Goal: Task Accomplishment & Management: Manage account settings

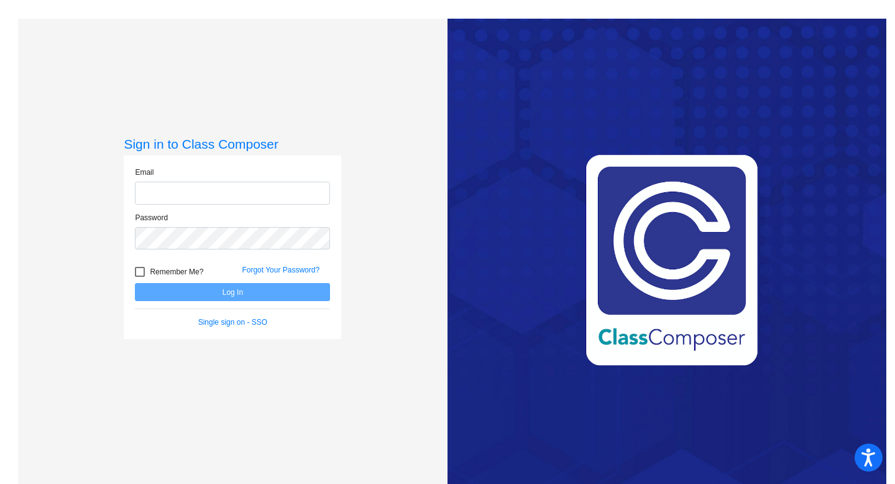
type input "[EMAIL_ADDRESS][DOMAIN_NAME]"
click at [139, 270] on div at bounding box center [140, 272] width 10 height 10
click at [139, 277] on input "Remember Me?" at bounding box center [139, 277] width 1 height 1
checkbox input "true"
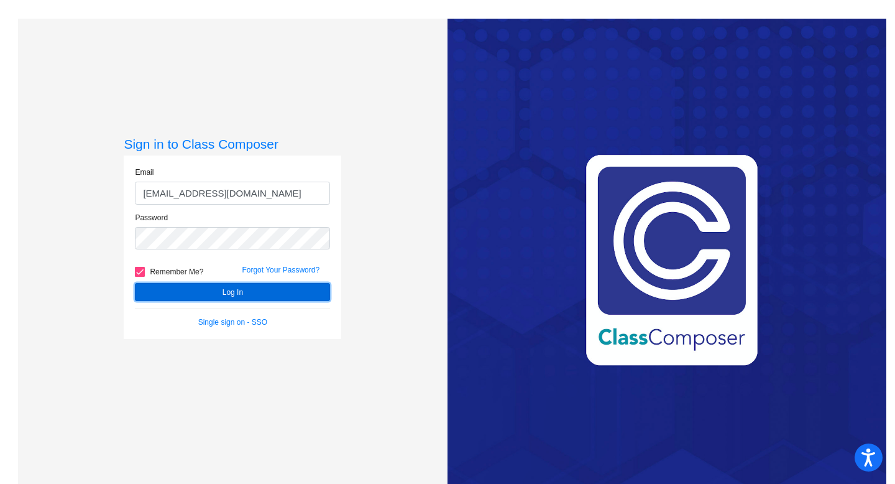
click at [166, 289] on button "Log In" at bounding box center [232, 292] width 195 height 18
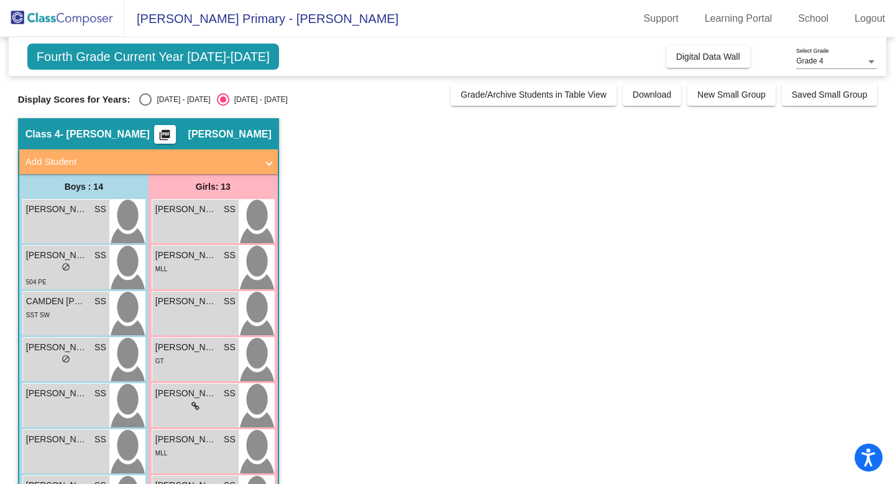
click at [149, 99] on div "Select an option" at bounding box center [145, 99] width 12 height 12
click at [145, 106] on input "[DATE] - [DATE]" at bounding box center [145, 106] width 1 height 1
radio input "true"
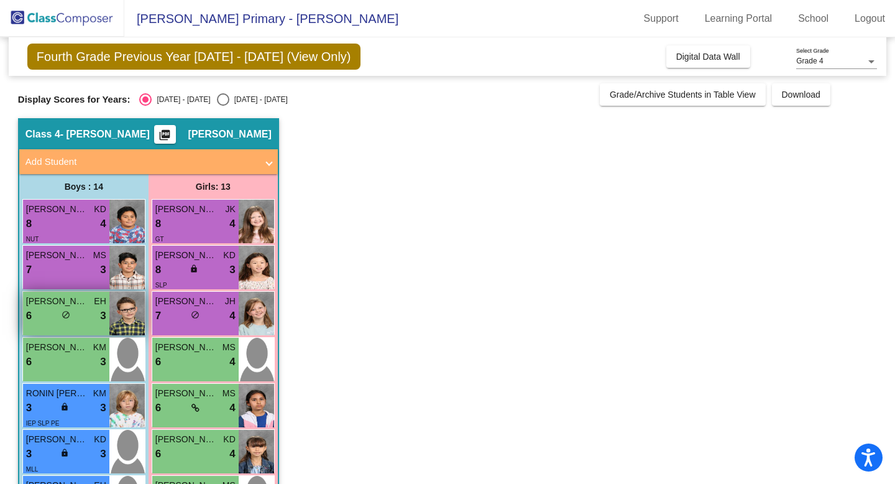
click at [57, 326] on div "[PERSON_NAME] EH 6 lock do_not_disturb_alt 3" at bounding box center [66, 314] width 86 height 44
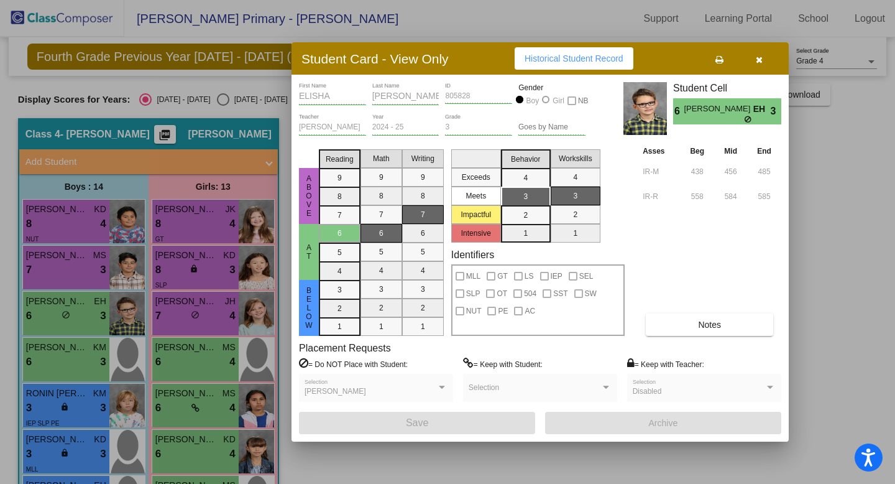
click at [760, 57] on icon "button" at bounding box center [759, 59] width 7 height 9
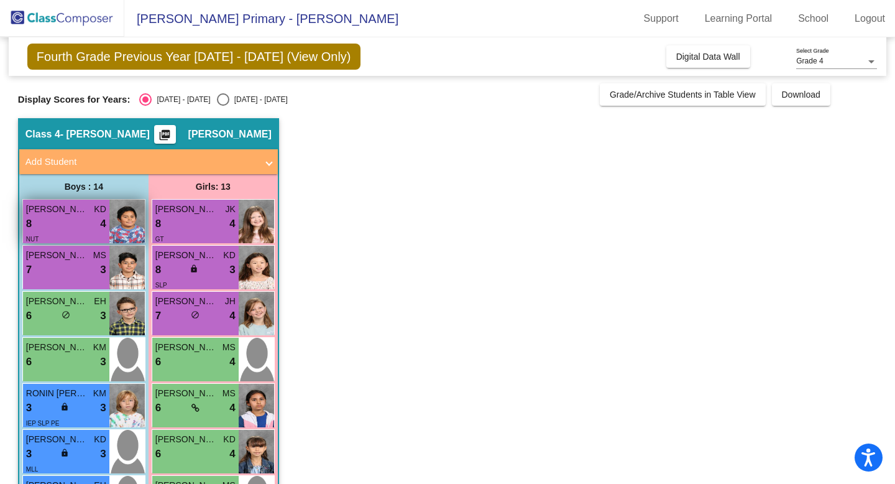
click at [83, 227] on div "8 lock do_not_disturb_alt 4" at bounding box center [66, 224] width 80 height 16
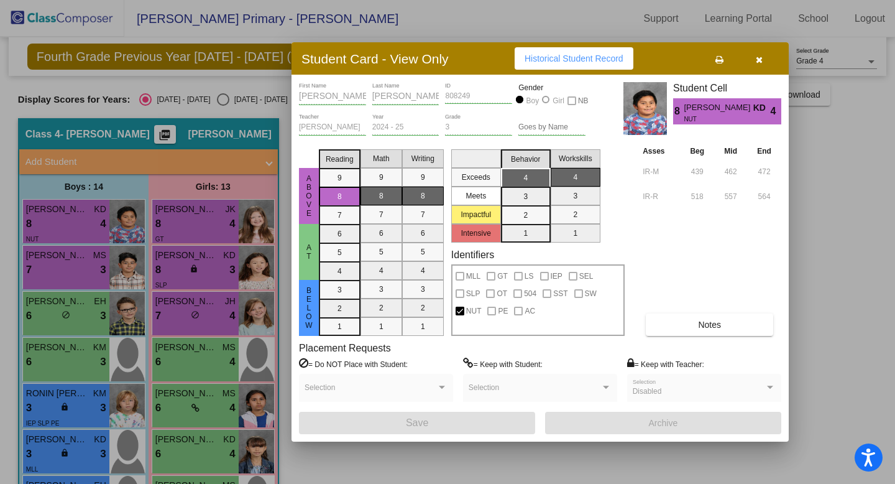
click at [60, 279] on div at bounding box center [447, 242] width 895 height 484
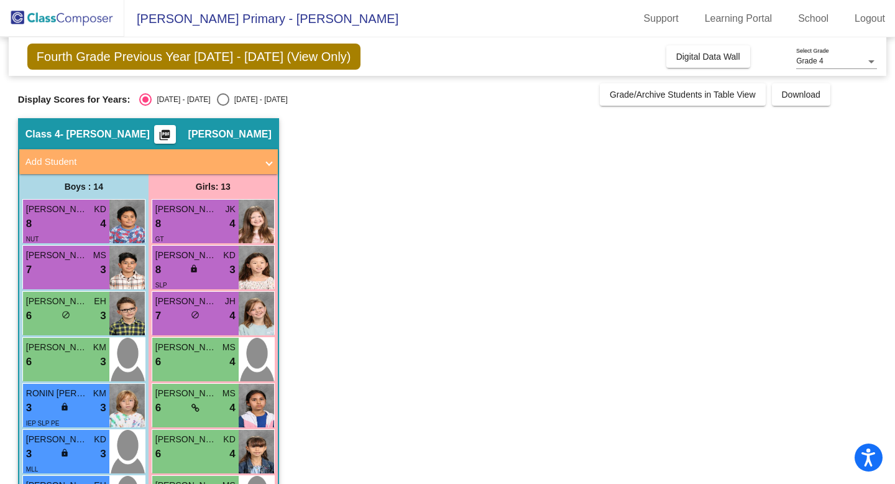
click at [60, 279] on div "[PERSON_NAME] MS 7 lock do_not_disturb_alt 3" at bounding box center [66, 268] width 86 height 44
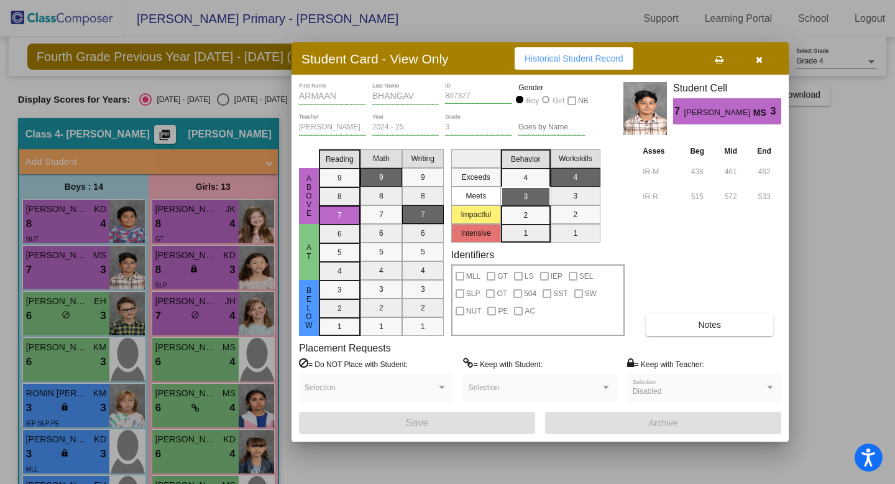
click at [35, 314] on div at bounding box center [447, 242] width 895 height 484
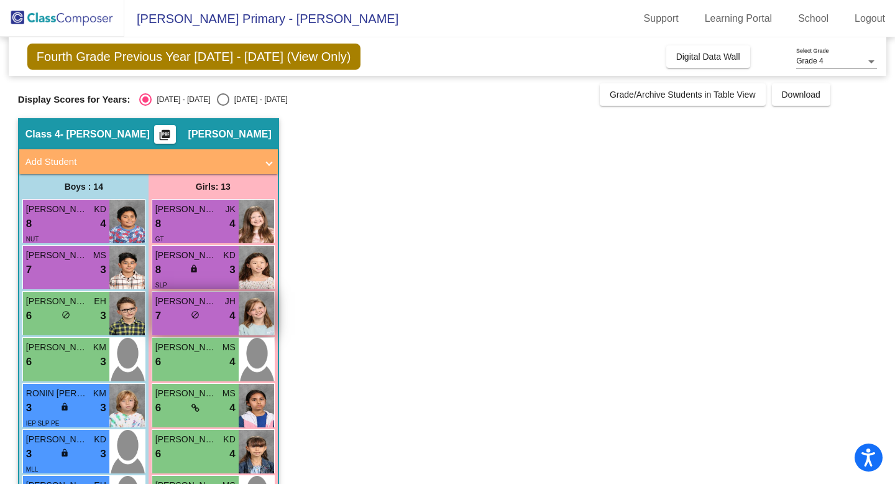
click at [182, 308] on div "7 lock do_not_disturb_alt 4" at bounding box center [195, 316] width 80 height 16
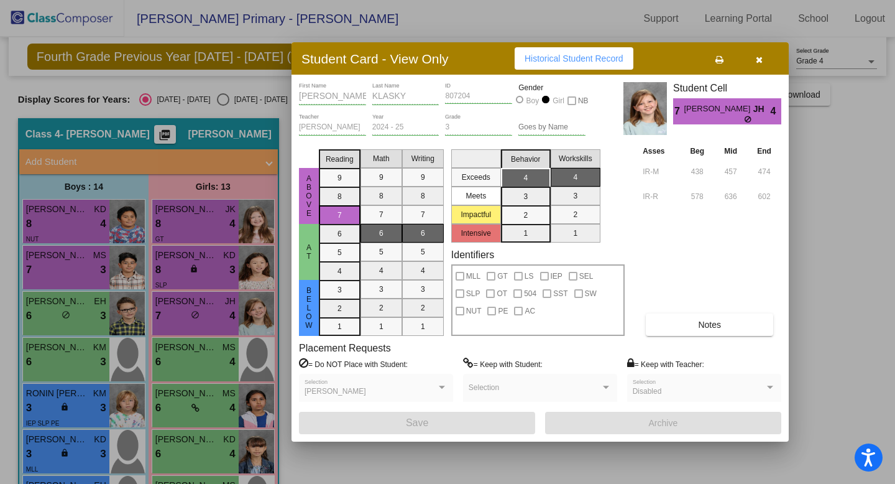
click at [759, 58] on icon "button" at bounding box center [759, 59] width 7 height 9
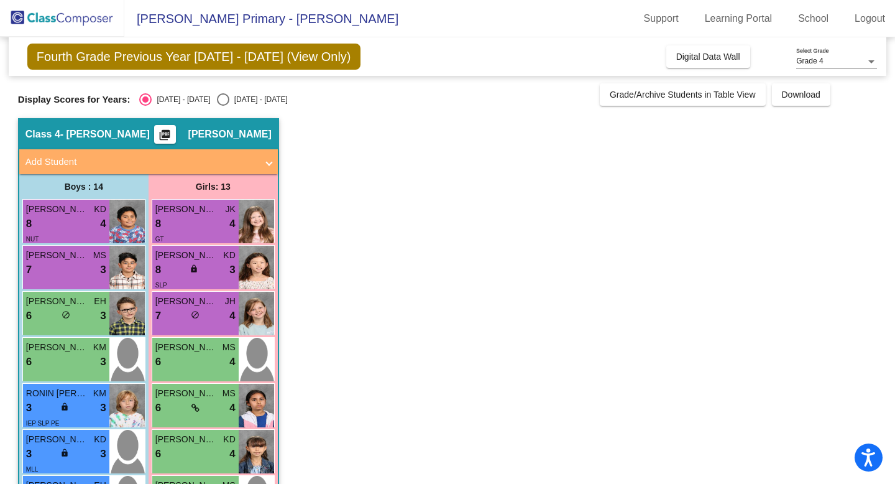
click at [172, 138] on mat-icon "picture_as_pdf" at bounding box center [164, 137] width 15 height 17
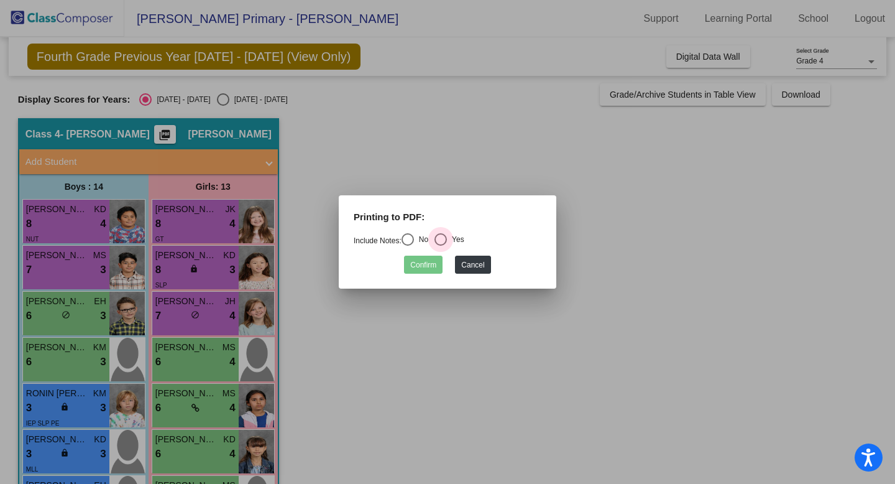
click at [447, 240] on div "Select an option" at bounding box center [441, 239] width 12 height 12
click at [441, 246] on input "Yes" at bounding box center [440, 246] width 1 height 1
radio input "true"
click at [431, 259] on button "Confirm" at bounding box center [423, 265] width 39 height 18
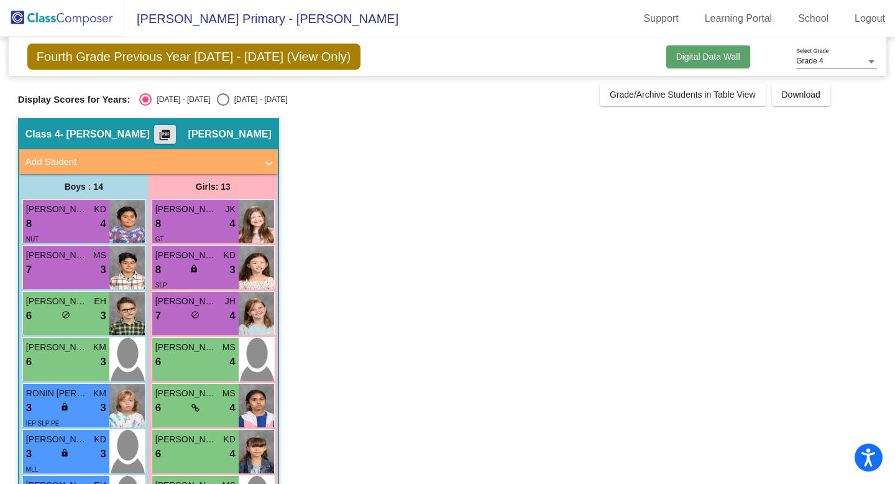
click at [676, 60] on span "Digital Data Wall" at bounding box center [708, 57] width 64 height 10
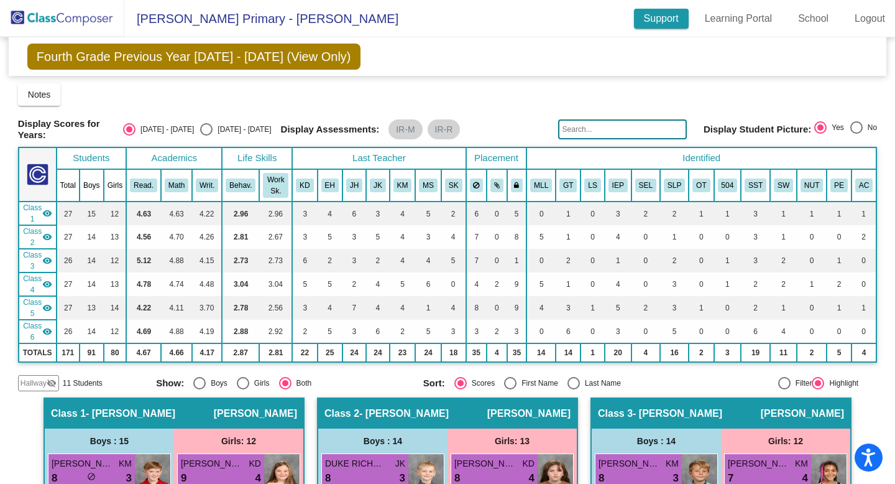
click at [666, 14] on link "Support" at bounding box center [661, 19] width 55 height 20
click at [38, 99] on span "Notes" at bounding box center [39, 95] width 23 height 10
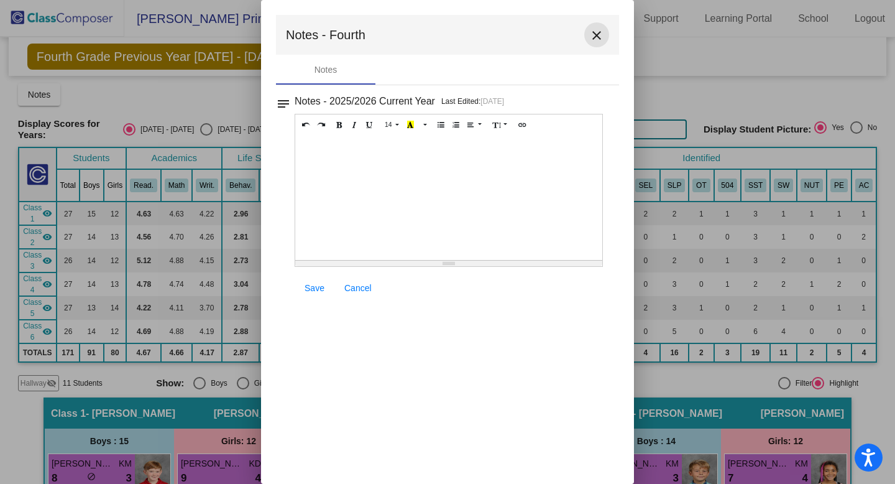
click at [594, 33] on mat-icon "close" at bounding box center [596, 35] width 15 height 15
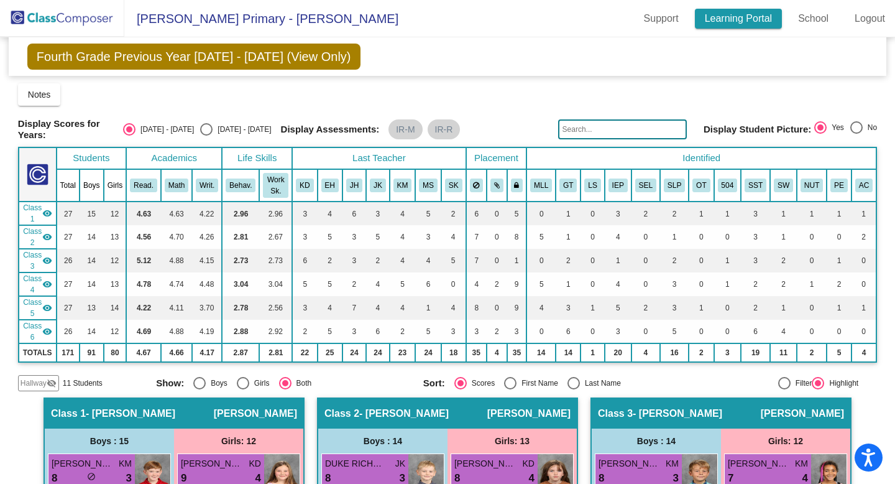
click at [713, 12] on link "Learning Portal" at bounding box center [739, 19] width 88 height 20
click at [806, 19] on link "School" at bounding box center [813, 19] width 50 height 20
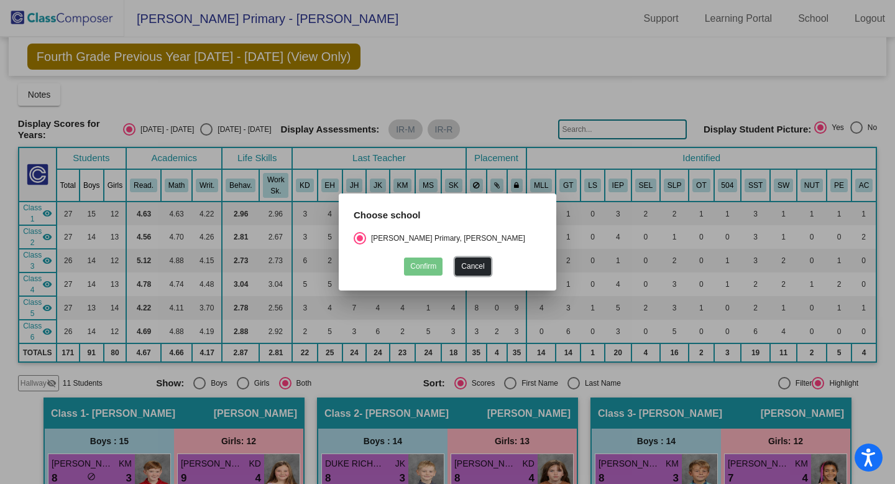
click at [473, 267] on button "Cancel" at bounding box center [472, 266] width 35 height 18
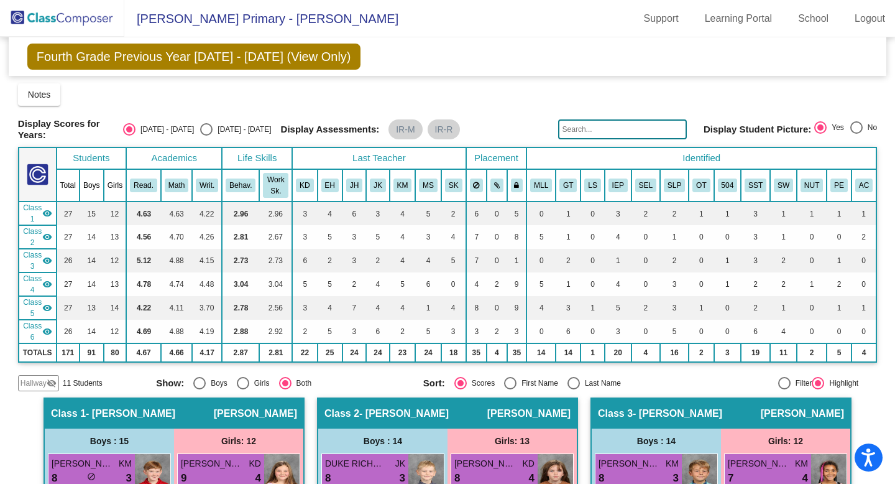
click at [59, 55] on span "Fourth Grade Previous Year [DATE] - [DATE] (View Only)" at bounding box center [193, 57] width 333 height 26
click at [154, 22] on span "[PERSON_NAME] Primary - [PERSON_NAME]" at bounding box center [261, 19] width 274 height 20
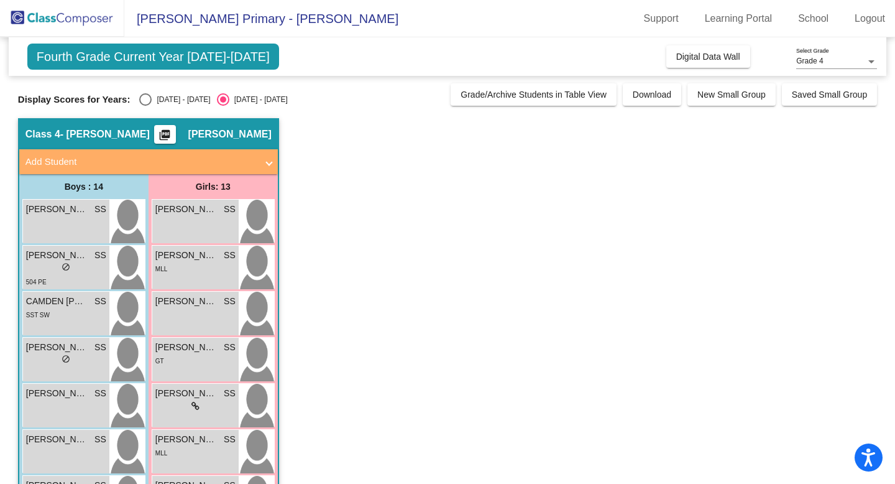
click at [146, 95] on div "Select an option" at bounding box center [145, 99] width 12 height 12
click at [145, 106] on input "[DATE] - [DATE]" at bounding box center [145, 106] width 1 height 1
radio input "true"
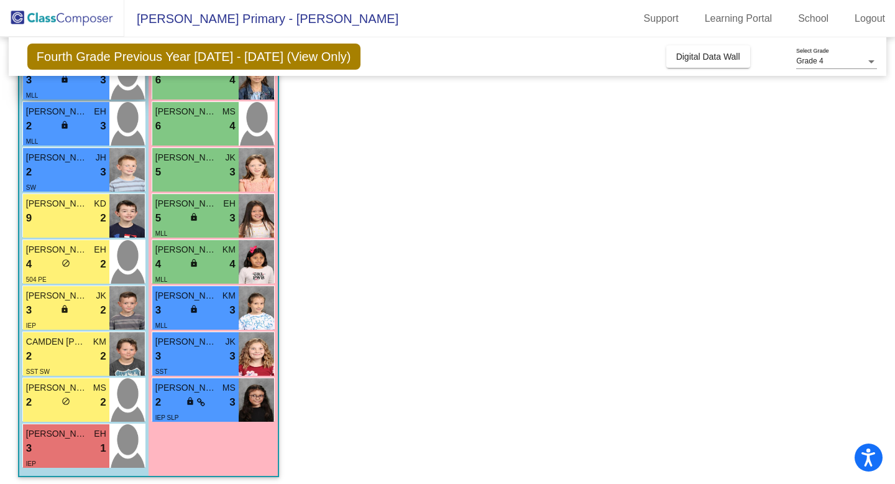
scroll to position [379, 0]
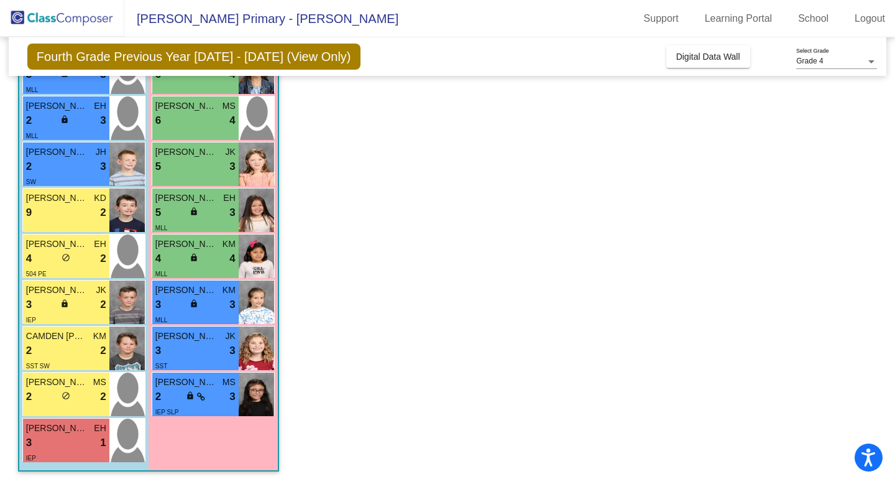
click at [368, 377] on app-classroom "Class 4 - [PERSON_NAME] picture_as_pdf [PERSON_NAME] Add Student First Name Las…" at bounding box center [447, 111] width 859 height 745
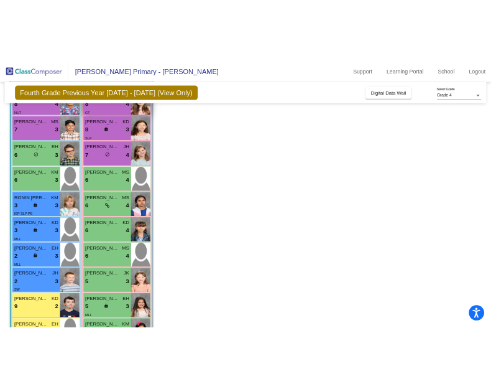
scroll to position [0, 0]
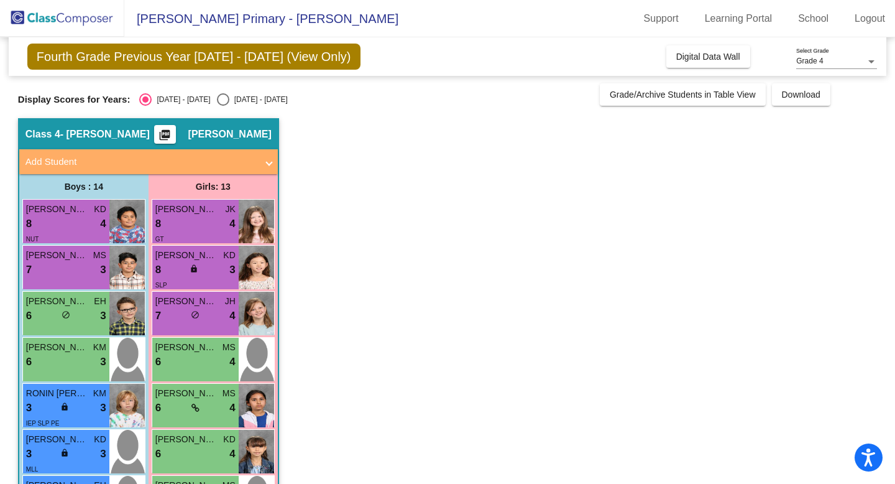
click at [172, 133] on mat-icon "picture_as_pdf" at bounding box center [164, 137] width 15 height 17
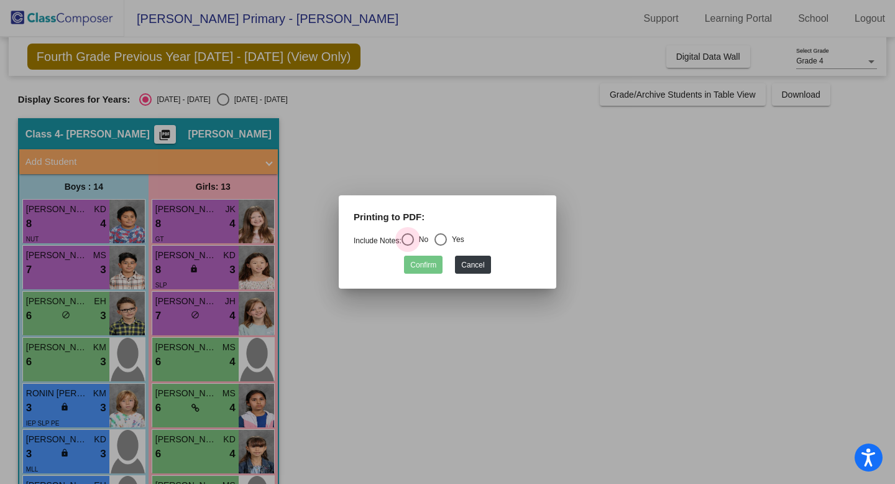
click at [414, 237] on div "Select an option" at bounding box center [408, 239] width 12 height 12
click at [408, 246] on input "No" at bounding box center [407, 246] width 1 height 1
radio input "true"
click at [438, 262] on button "Confirm" at bounding box center [423, 265] width 39 height 18
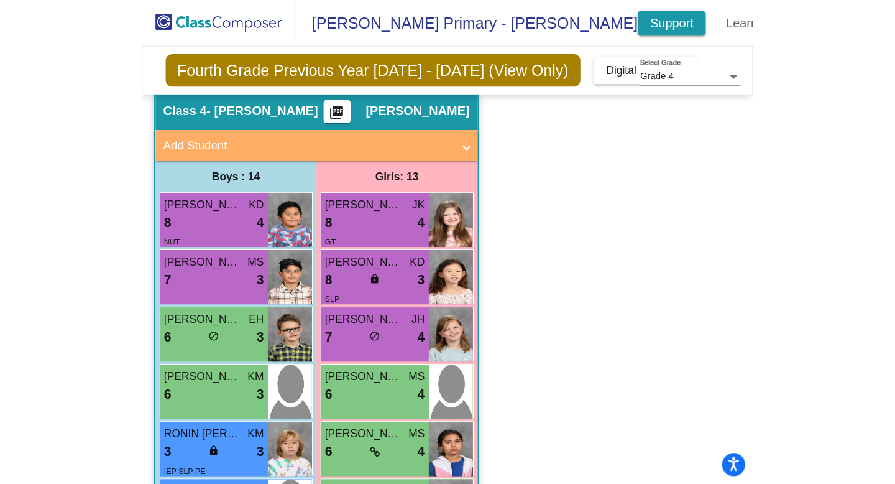
scroll to position [46, 0]
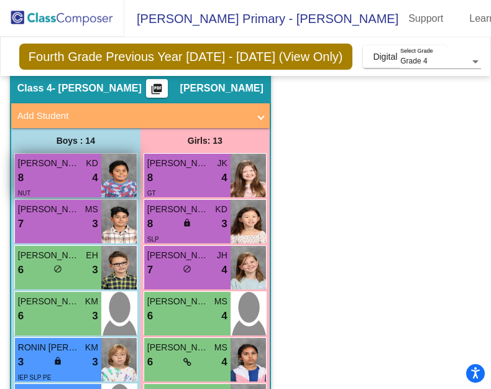
click at [62, 177] on div "8 lock do_not_disturb_alt 4" at bounding box center [58, 178] width 80 height 16
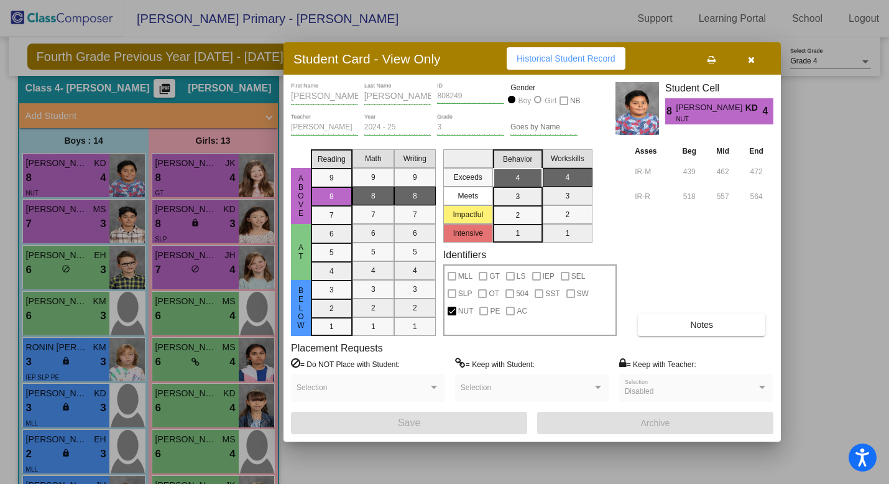
click at [75, 224] on div at bounding box center [444, 242] width 889 height 484
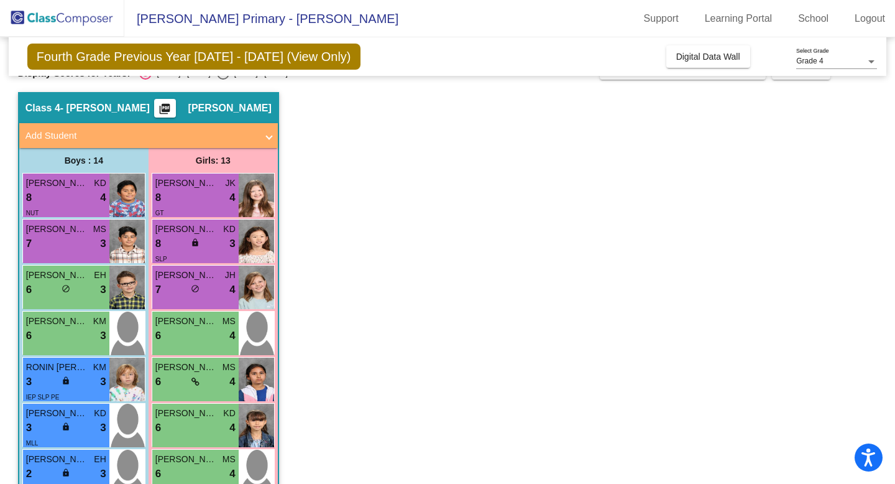
scroll to position [27, 0]
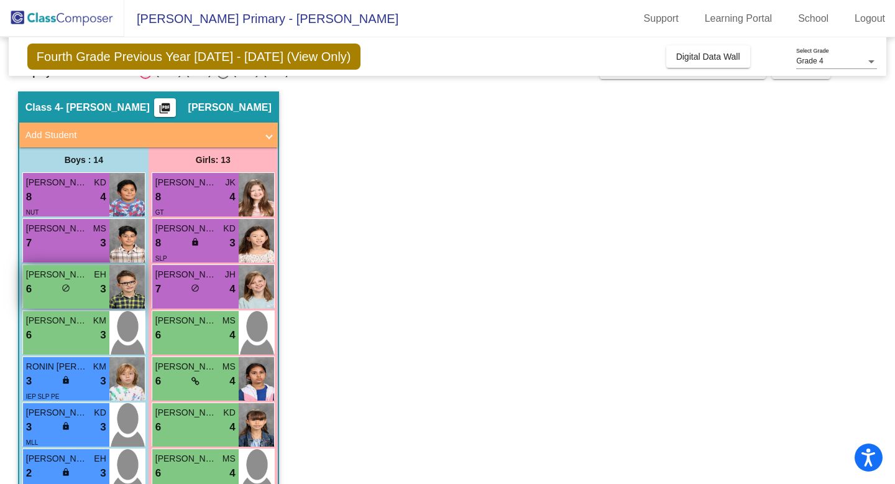
click at [81, 281] on div "6 lock do_not_disturb_alt 3" at bounding box center [66, 289] width 80 height 16
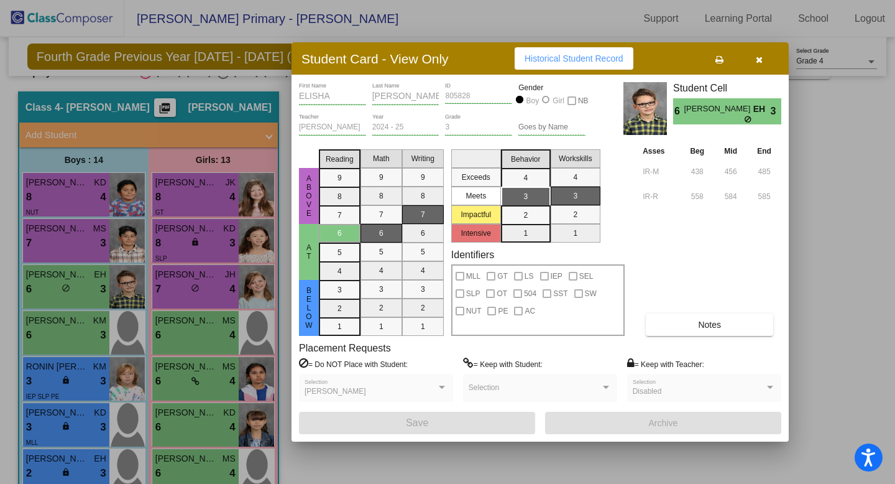
click at [88, 331] on div at bounding box center [447, 242] width 895 height 484
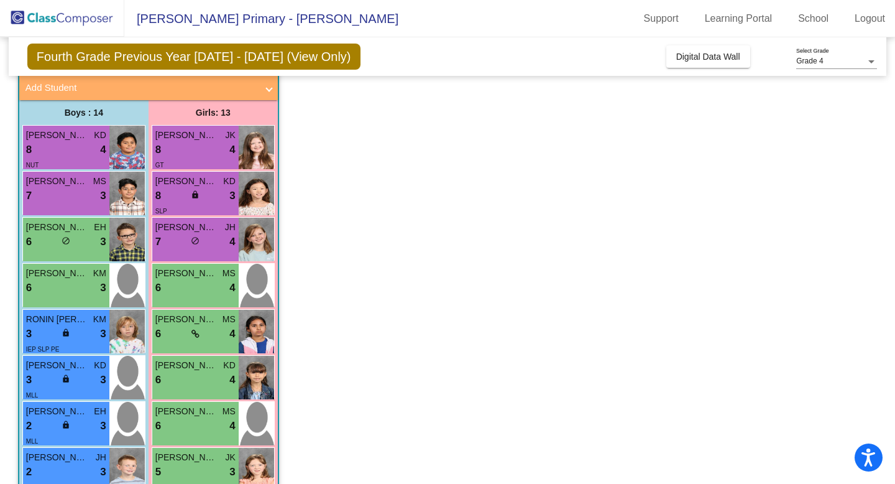
scroll to position [65, 0]
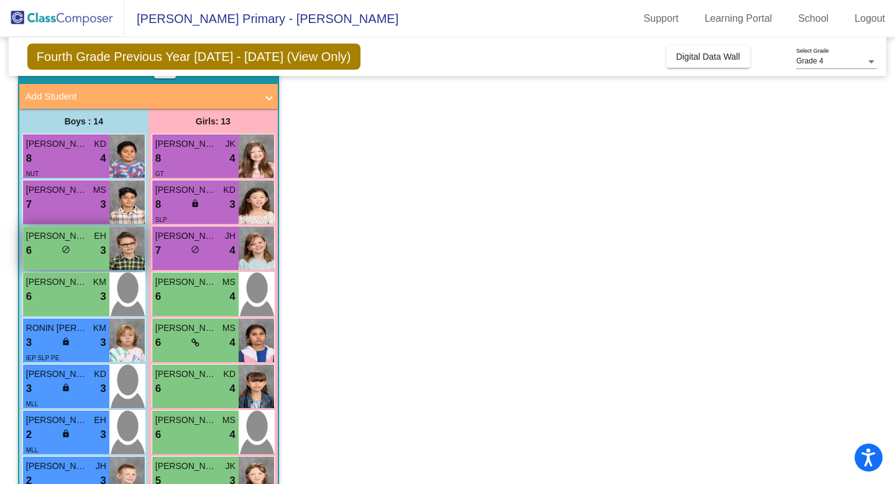
click at [90, 256] on div "6 lock do_not_disturb_alt 3" at bounding box center [66, 250] width 80 height 16
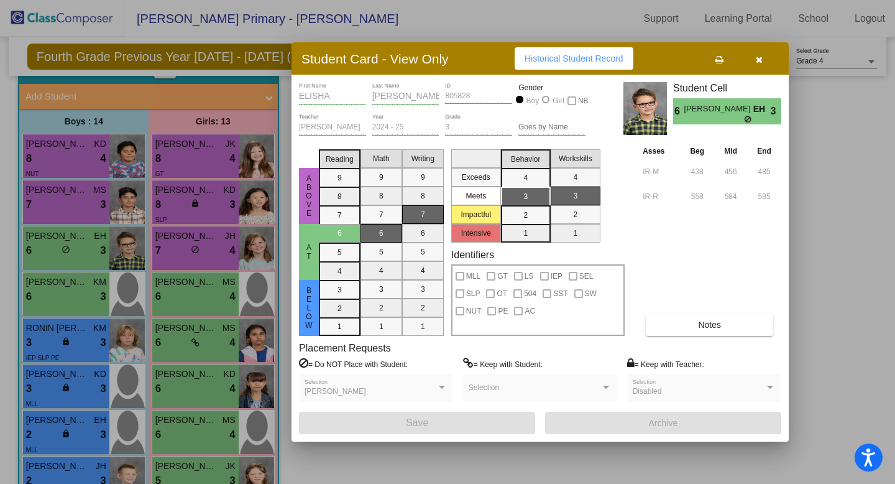
click at [759, 58] on icon "button" at bounding box center [759, 59] width 7 height 9
